Goal: Task Accomplishment & Management: Manage account settings

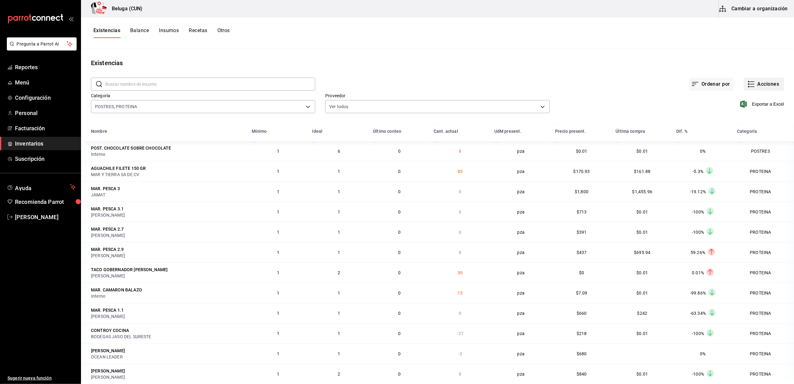
click at [755, 84] on button "Acciones" at bounding box center [763, 84] width 40 height 13
click at [730, 121] on li "Compra" at bounding box center [757, 118] width 62 height 16
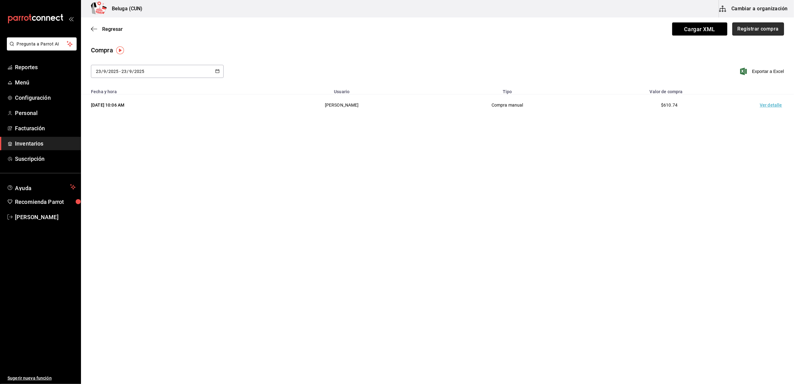
click at [761, 27] on button "Registrar compra" at bounding box center [758, 28] width 52 height 13
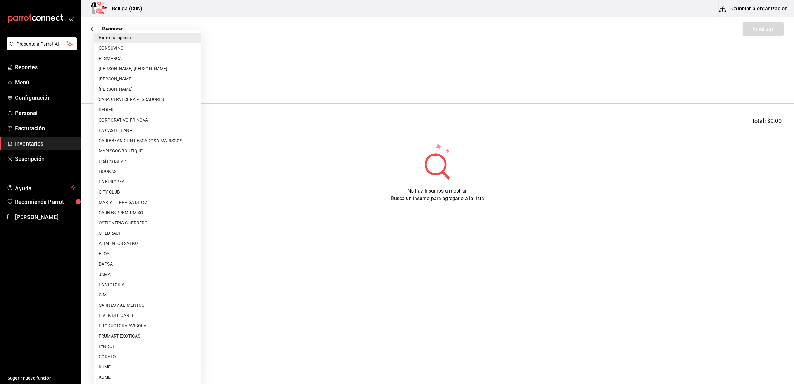
click at [187, 81] on body "Pregunta a Parrot AI Reportes Menú Configuración Personal Facturación Inventari…" at bounding box center [397, 174] width 794 height 348
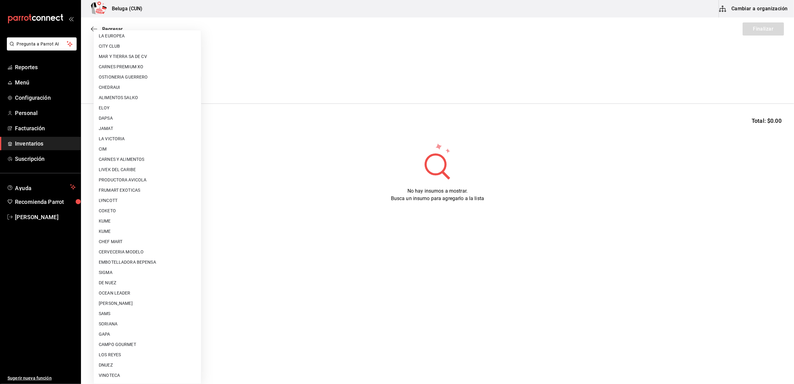
scroll to position [207, 0]
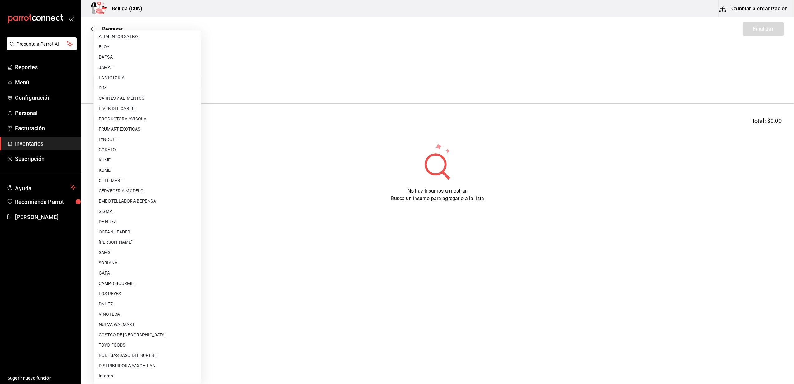
click at [109, 373] on li "Interno" at bounding box center [147, 375] width 107 height 10
type input "cf097a6b-1652-49c1-8634-faa24daf0fdd"
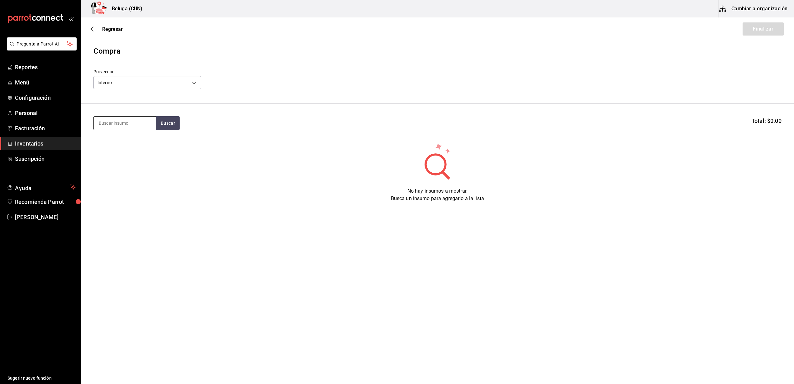
click at [139, 122] on input at bounding box center [125, 122] width 62 height 13
type input "[DEMOGRAPHIC_DATA]"
click at [134, 140] on div "POST. [PERSON_NAME]" at bounding box center [125, 144] width 52 height 15
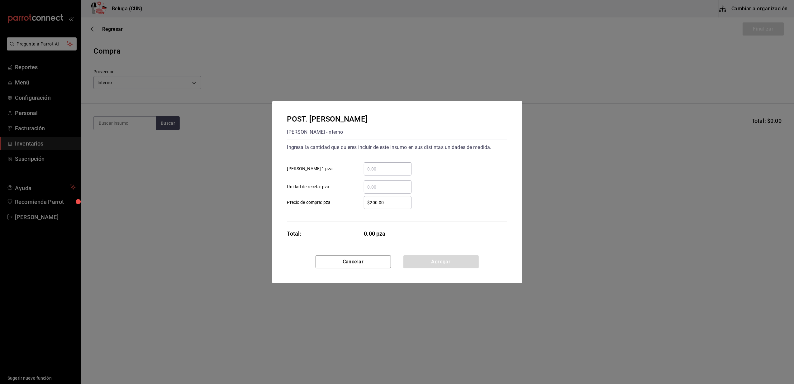
click at [389, 163] on div "​" at bounding box center [388, 168] width 48 height 13
click at [389, 165] on input "​ [PERSON_NAME] 1 pza" at bounding box center [388, 168] width 48 height 7
type input "8"
drag, startPoint x: 346, startPoint y: 193, endPoint x: 353, endPoint y: 202, distance: 11.3
click at [346, 193] on div "$200.00 ​ Precio de compra: pza" at bounding box center [394, 200] width 225 height 18
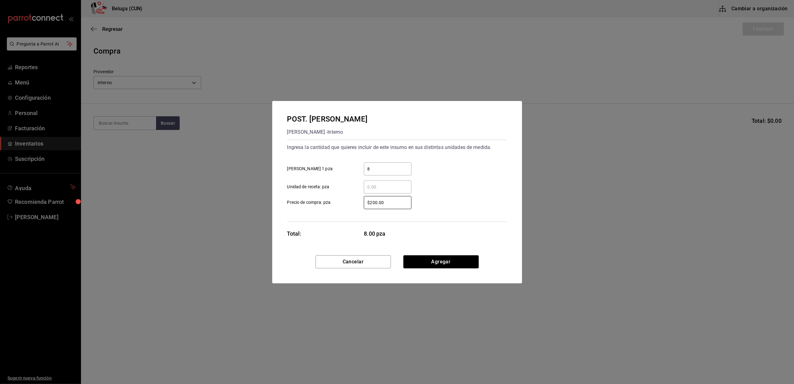
drag, startPoint x: 388, startPoint y: 204, endPoint x: 311, endPoint y: 195, distance: 76.9
click at [311, 196] on label "$200.00 ​ Precio de compra: pza" at bounding box center [349, 202] width 124 height 13
type input "$0.01"
click at [455, 259] on button "Agregar" at bounding box center [440, 261] width 75 height 13
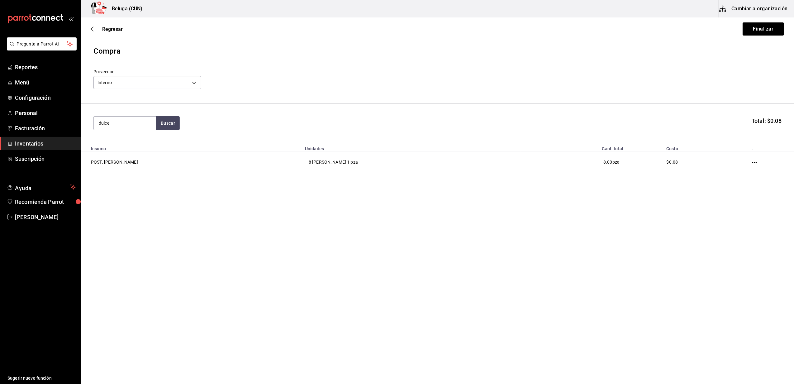
type input "dulce"
click at [107, 132] on div "POST. DULCE DE LECHE DULCE DE LECHE - Interno" at bounding box center [125, 147] width 62 height 31
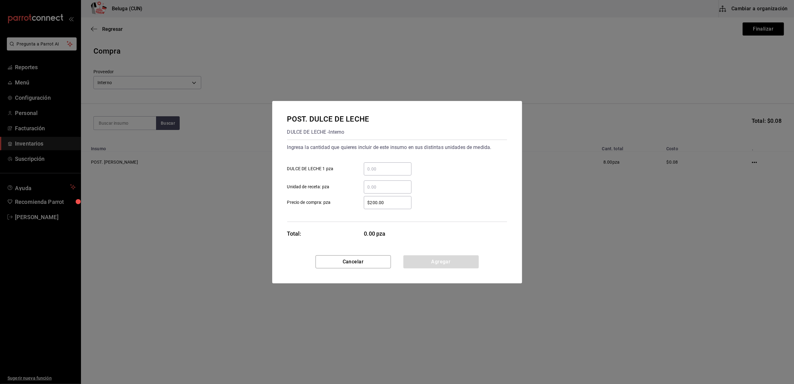
click at [371, 171] on input "​ DULCE DE LECHE 1 pza" at bounding box center [388, 168] width 48 height 7
type input "5"
click at [364, 207] on div "$200.00 ​" at bounding box center [388, 202] width 48 height 13
click at [364, 206] on input "$200.00" at bounding box center [388, 202] width 48 height 7
drag, startPoint x: 391, startPoint y: 204, endPoint x: 330, endPoint y: 207, distance: 61.4
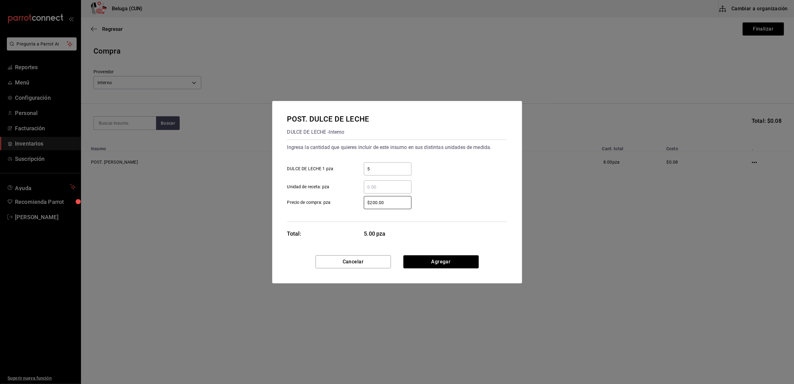
click at [330, 207] on label "$200.00 ​ Precio de compra: pza" at bounding box center [349, 202] width 124 height 13
type input "$0.01"
click at [431, 265] on button "Agregar" at bounding box center [440, 261] width 75 height 13
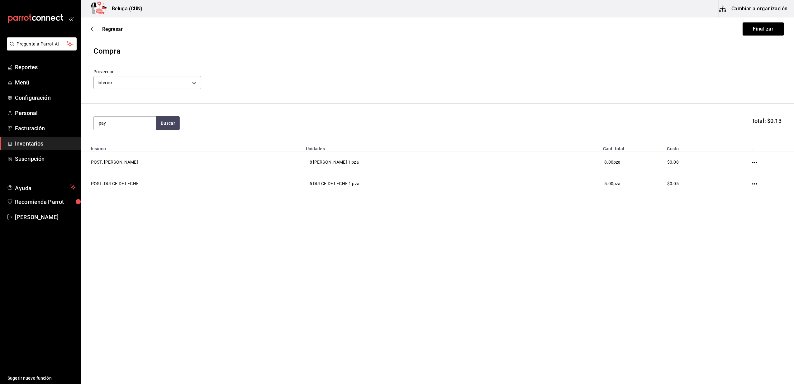
type input "pay"
click at [124, 144] on div "POST. PAY DE DATIL" at bounding box center [125, 140] width 52 height 7
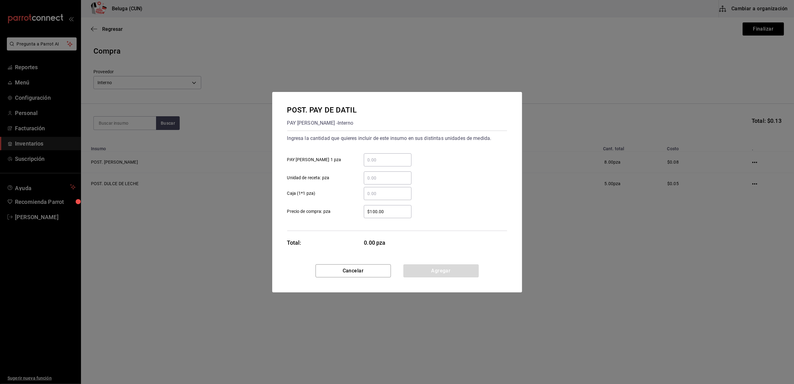
click at [373, 160] on input "​ PAY [PERSON_NAME] 1 pza" at bounding box center [388, 159] width 48 height 7
type input "6"
click at [353, 192] on label "​ Caja (1*1 pza)" at bounding box center [349, 193] width 124 height 13
click at [364, 192] on input "​ Caja (1*1 pza)" at bounding box center [388, 193] width 48 height 7
drag, startPoint x: 389, startPoint y: 211, endPoint x: 340, endPoint y: 214, distance: 49.0
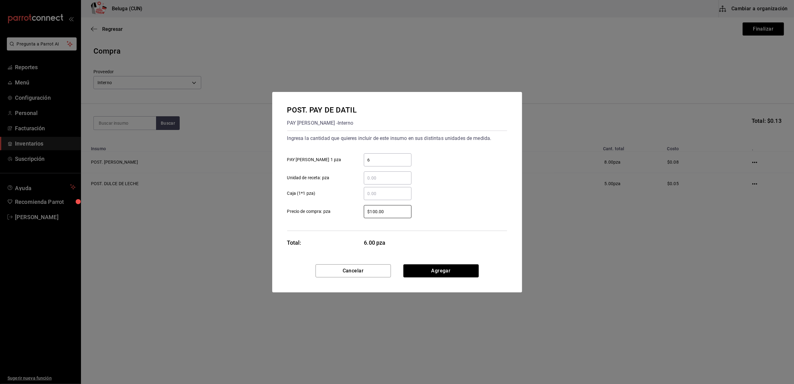
click at [340, 214] on label "$100.00 ​ Precio de compra: pza" at bounding box center [349, 211] width 124 height 13
type input "$0.01"
click at [460, 268] on button "Agregar" at bounding box center [440, 270] width 75 height 13
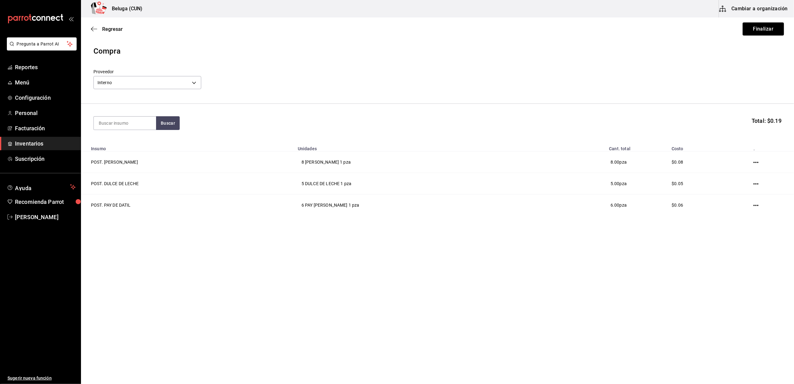
click at [757, 31] on button "Finalizar" at bounding box center [762, 28] width 41 height 13
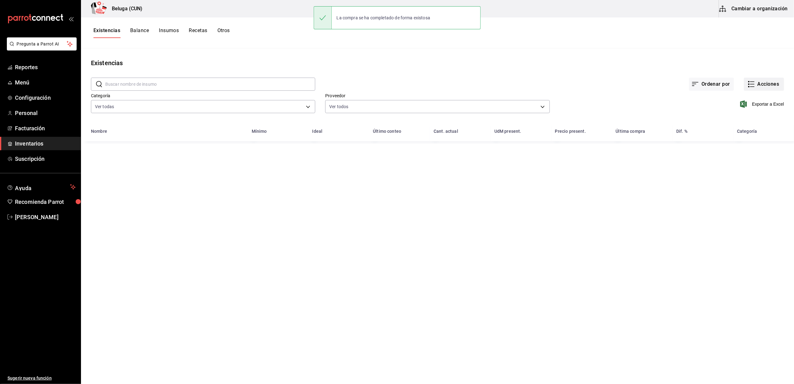
click at [772, 81] on button "Acciones" at bounding box center [763, 84] width 40 height 13
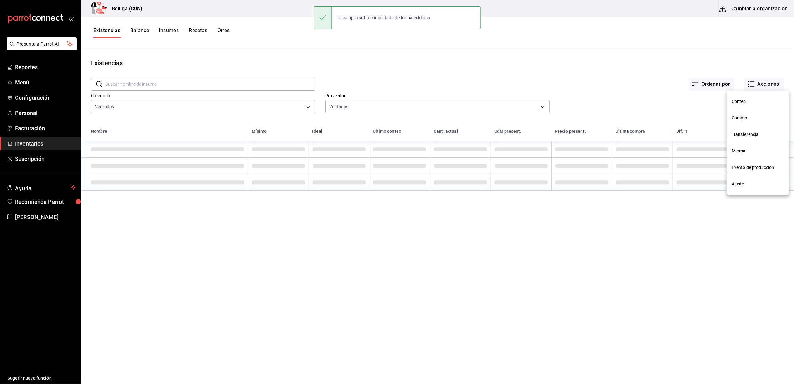
click at [746, 113] on li "Compra" at bounding box center [757, 118] width 62 height 16
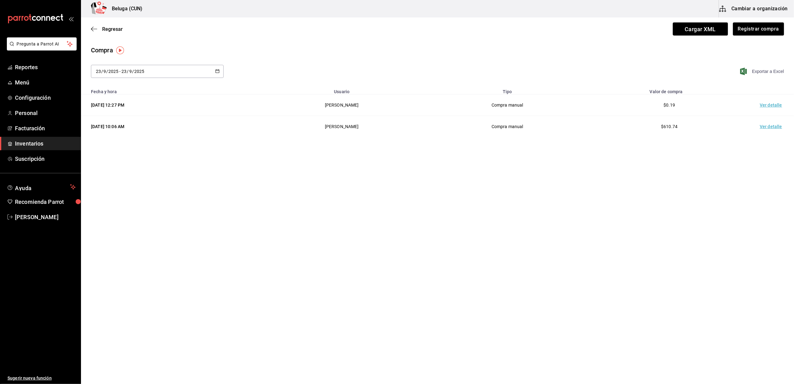
click at [762, 69] on span "Exportar a Excel" at bounding box center [762, 71] width 43 height 7
click at [691, 156] on main "Regresar Cargar XML Registrar compra Compra [DATE] [DATE] - [DATE] [DATE] Expor…" at bounding box center [437, 182] width 713 height 331
click at [768, 105] on td "Ver detalle" at bounding box center [772, 104] width 44 height 21
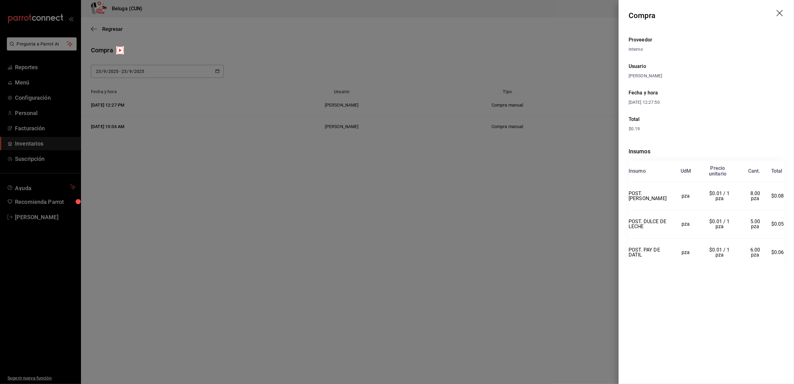
click at [408, 228] on div at bounding box center [397, 192] width 794 height 384
